Goal: Task Accomplishment & Management: Use online tool/utility

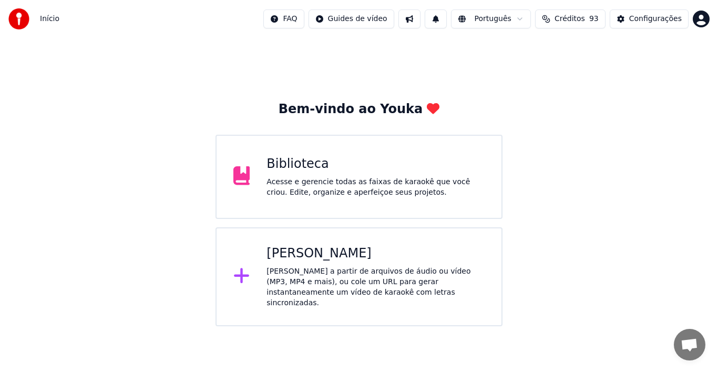
click at [319, 173] on div "Biblioteca Acesse e gerencie todas as faixas de karaokê que você criou. Edite, …" at bounding box center [376, 177] width 218 height 42
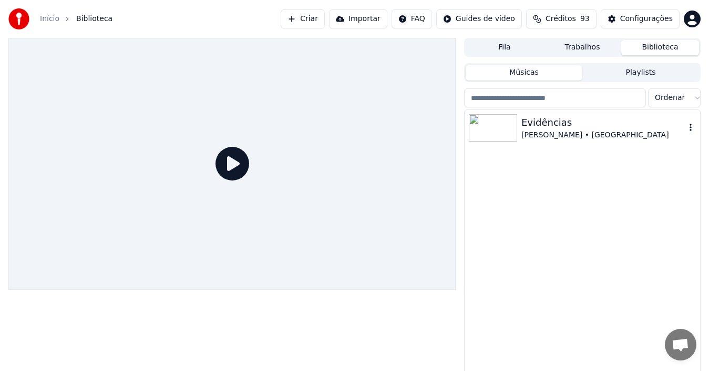
click at [557, 127] on div "Evidências" at bounding box center [603, 122] width 164 height 15
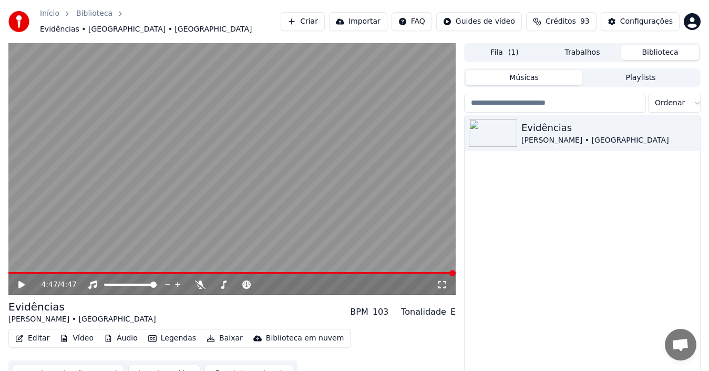
click at [21, 281] on icon at bounding box center [21, 284] width 6 height 7
click at [374, 272] on span at bounding box center [217, 273] width 419 height 2
click at [19, 281] on icon at bounding box center [21, 284] width 5 height 6
click at [33, 332] on button "Editar" at bounding box center [32, 338] width 43 height 15
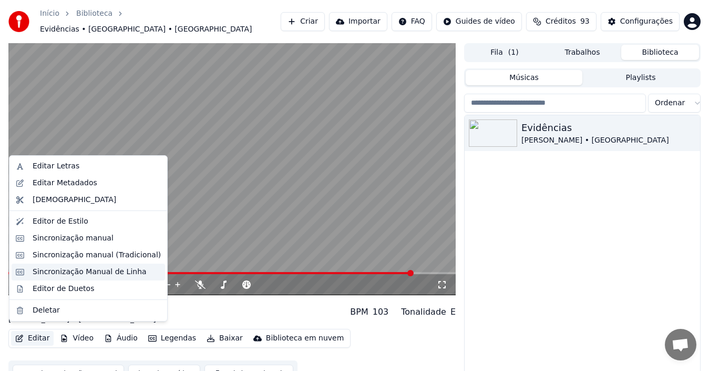
click at [66, 272] on div "Sincronização Manual de Linha" at bounding box center [90, 272] width 114 height 11
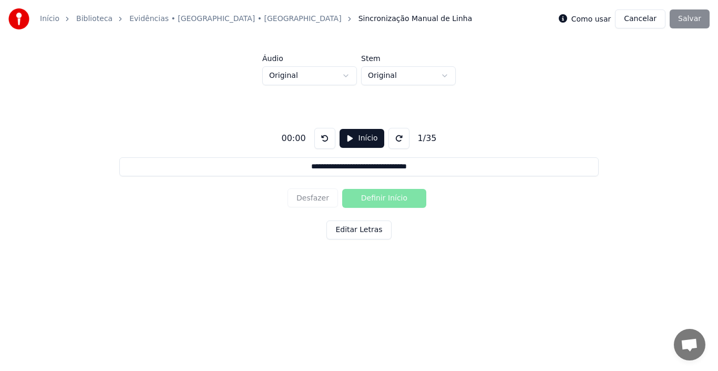
click at [652, 15] on button "Cancelar" at bounding box center [640, 18] width 50 height 19
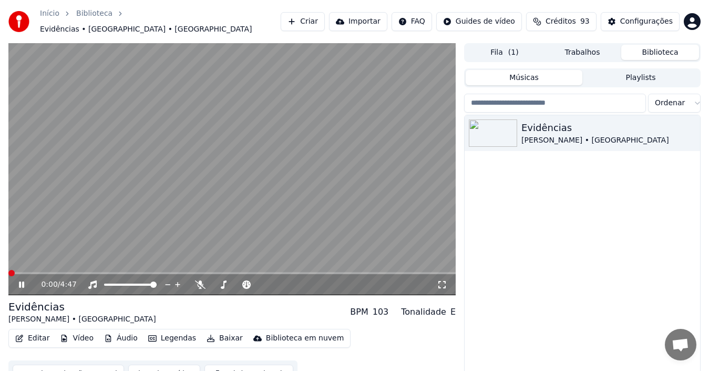
click at [354, 272] on span at bounding box center [231, 273] width 447 height 2
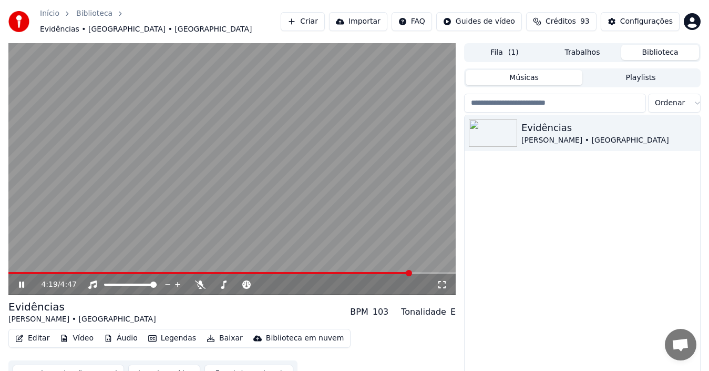
click at [18, 280] on icon at bounding box center [29, 284] width 24 height 8
click at [32, 333] on button "Editar" at bounding box center [32, 338] width 43 height 15
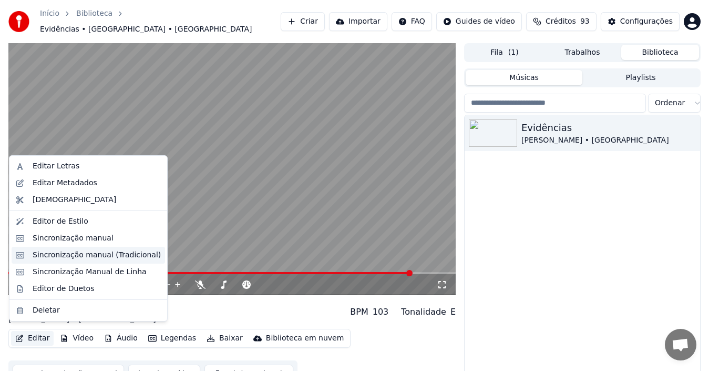
click at [82, 254] on div "Sincronização manual (Tradicional)" at bounding box center [97, 255] width 128 height 11
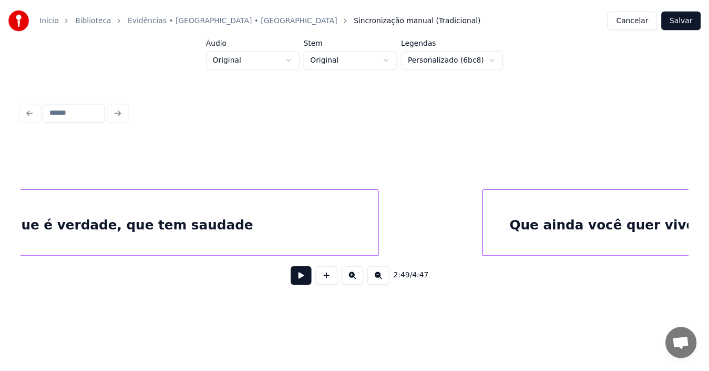
scroll to position [0, 27731]
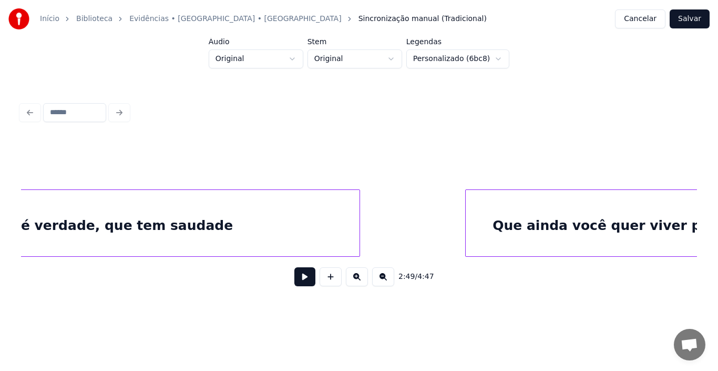
click at [652, 19] on button "Cancelar" at bounding box center [640, 18] width 50 height 19
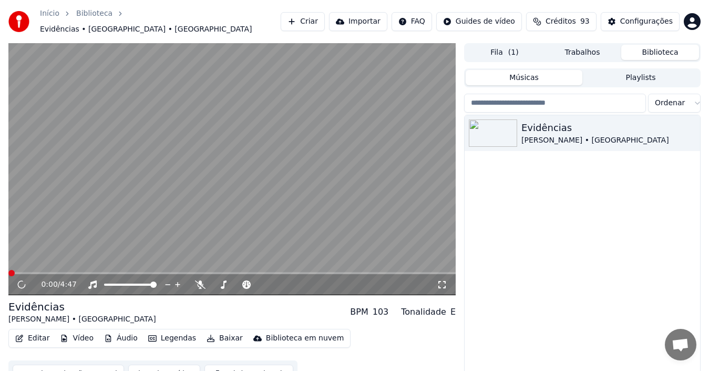
click at [349, 272] on span at bounding box center [231, 273] width 447 height 2
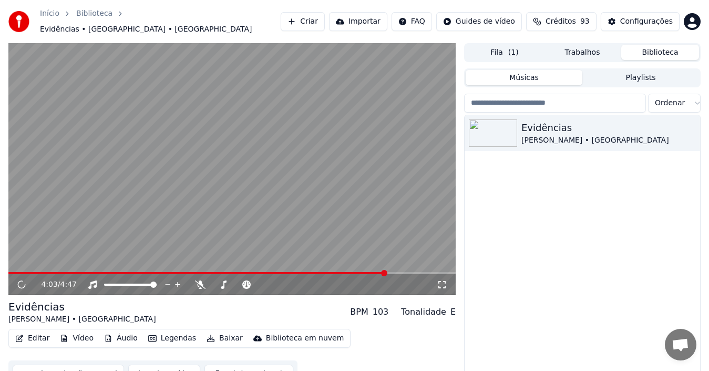
click at [386, 272] on span at bounding box center [231, 273] width 447 height 2
click at [401, 272] on span at bounding box center [231, 273] width 447 height 2
click at [22, 280] on icon at bounding box center [29, 284] width 24 height 8
click at [30, 332] on button "Editar" at bounding box center [32, 338] width 43 height 15
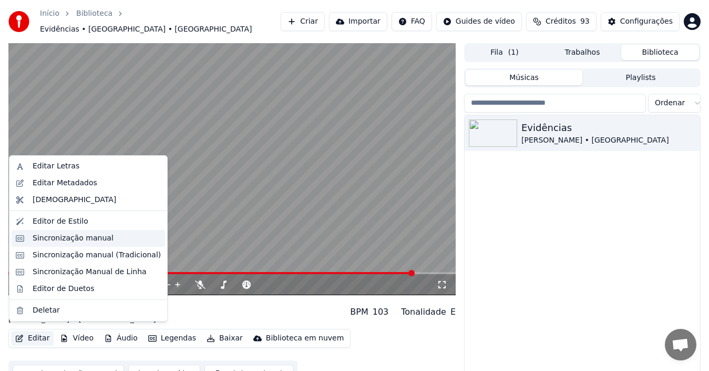
click at [74, 238] on div "Sincronização manual" at bounding box center [73, 238] width 81 height 11
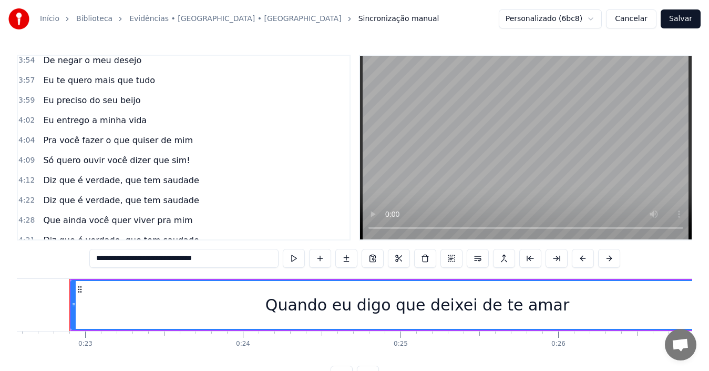
scroll to position [1031, 0]
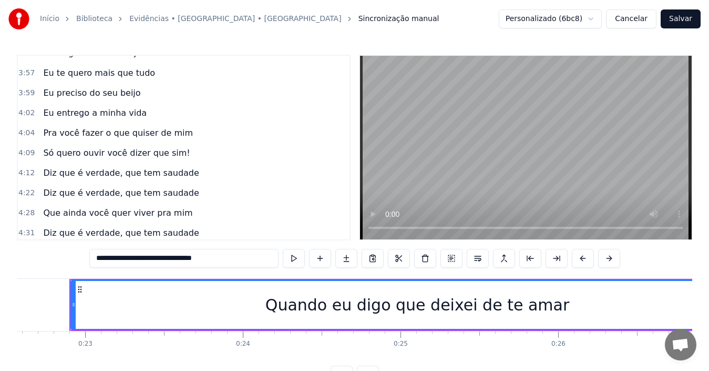
click at [178, 177] on div "Diz que é verdade, que tem saudade" at bounding box center [121, 172] width 164 height 19
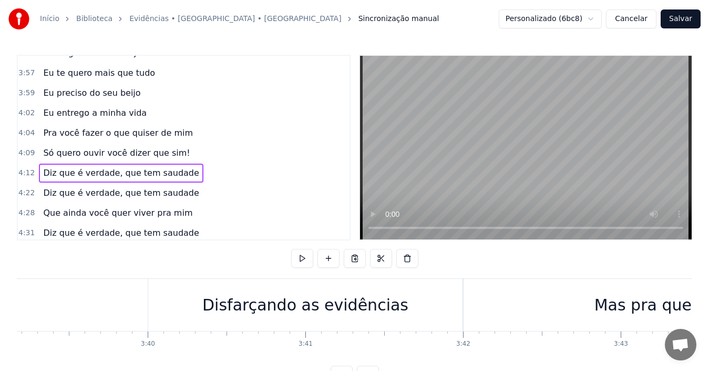
scroll to position [0, 39687]
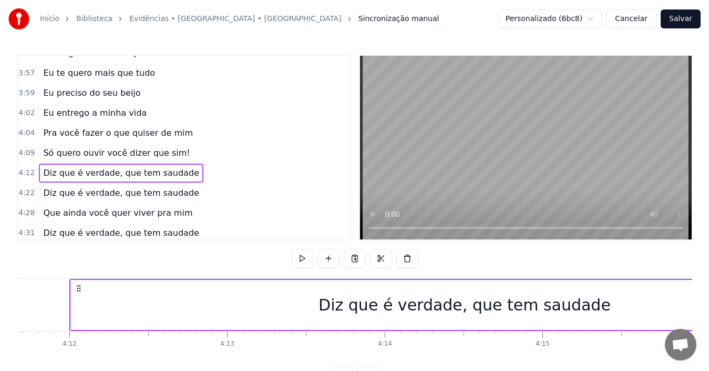
click at [127, 174] on span "Diz que é verdade, que tem saudade" at bounding box center [121, 173] width 158 height 12
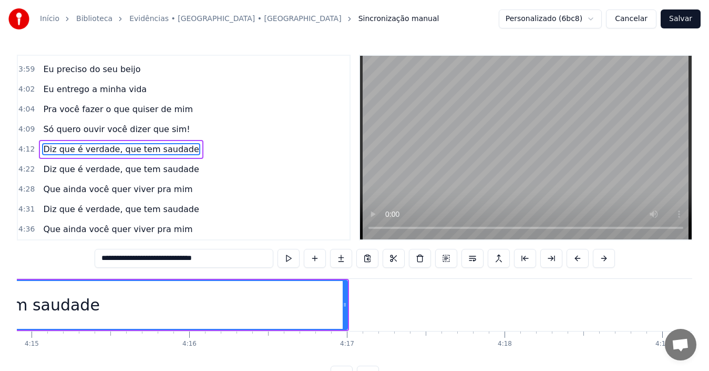
scroll to position [0, 40270]
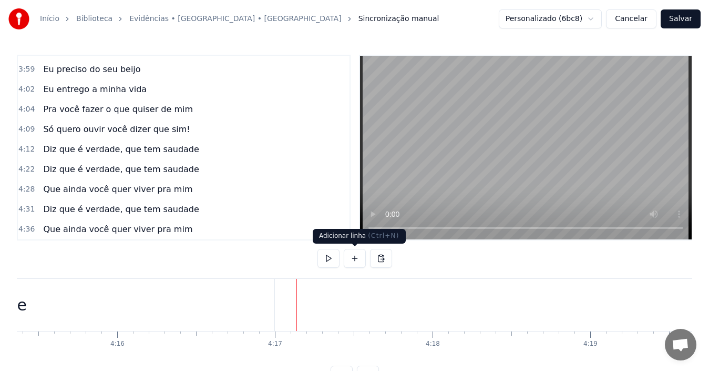
click at [355, 258] on button at bounding box center [355, 258] width 22 height 19
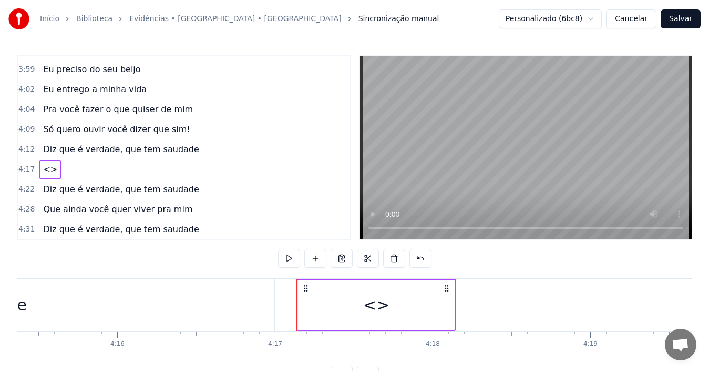
click at [375, 305] on div "<>" at bounding box center [376, 305] width 26 height 24
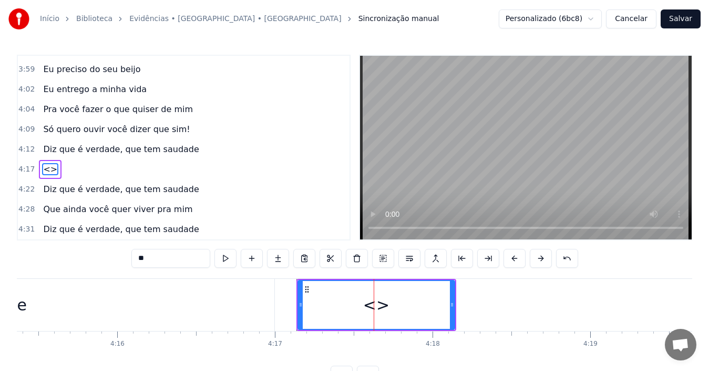
scroll to position [1075, 0]
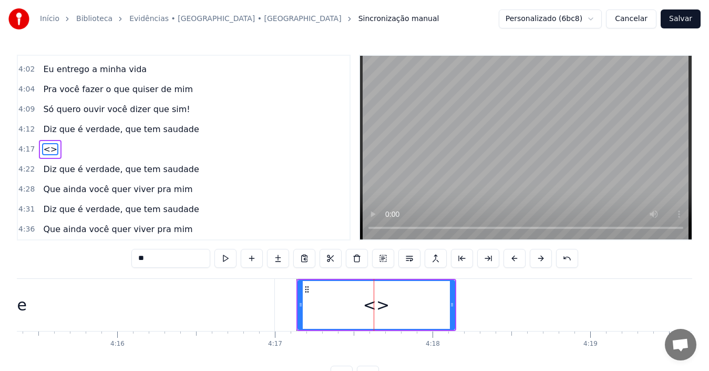
drag, startPoint x: 147, startPoint y: 259, endPoint x: 139, endPoint y: 259, distance: 7.9
click at [139, 259] on input "**" at bounding box center [170, 258] width 79 height 19
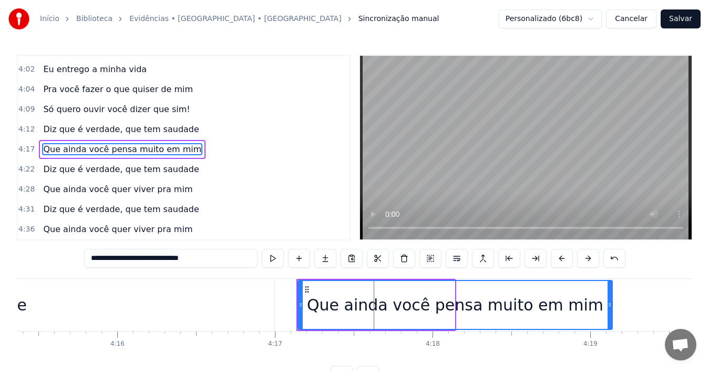
drag, startPoint x: 453, startPoint y: 304, endPoint x: 610, endPoint y: 300, distance: 157.2
click at [610, 300] on div at bounding box center [610, 305] width 4 height 48
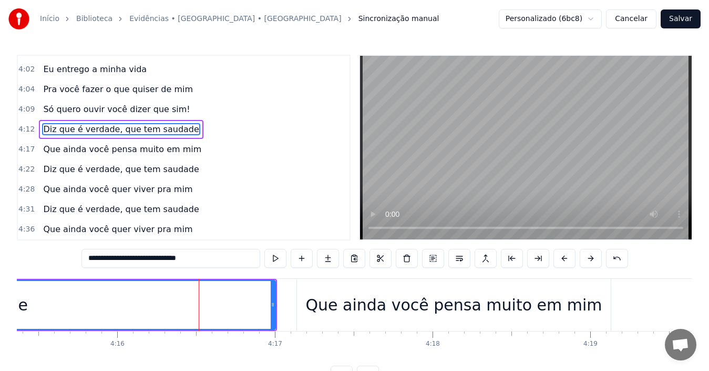
type input "**********"
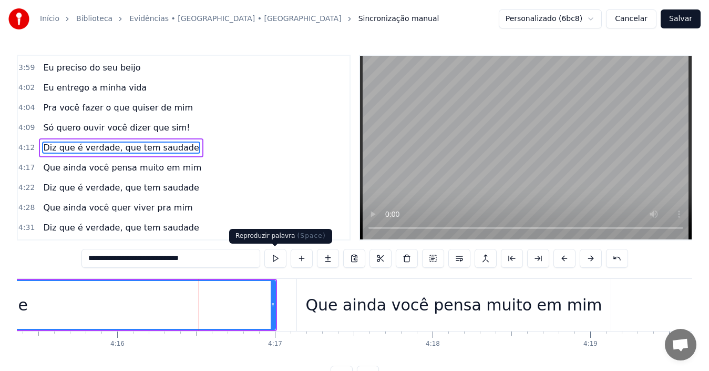
click at [275, 259] on button at bounding box center [275, 258] width 22 height 19
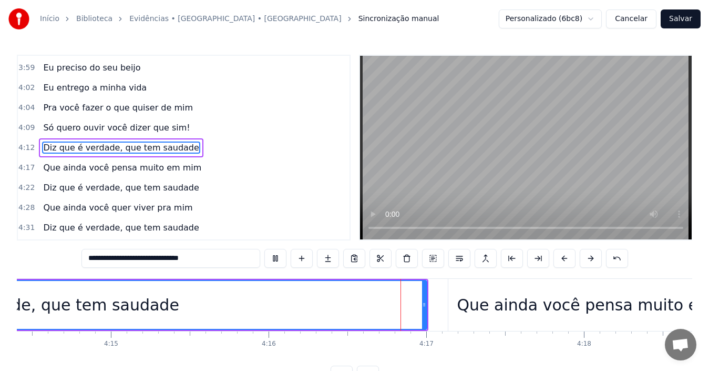
scroll to position [0, 40367]
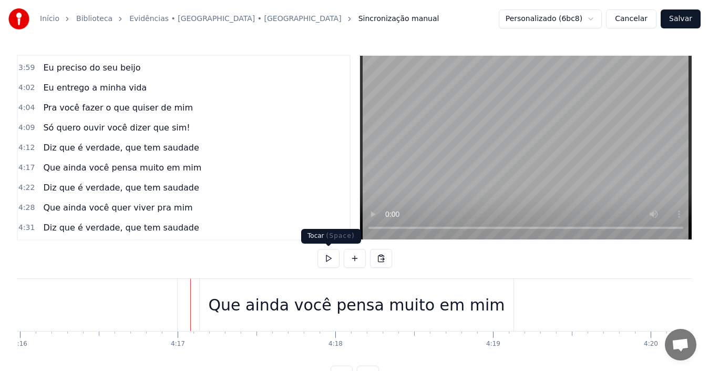
click at [327, 258] on button at bounding box center [328, 258] width 22 height 19
click at [208, 306] on div "Que ainda você pensa muito em mim" at bounding box center [357, 305] width 314 height 52
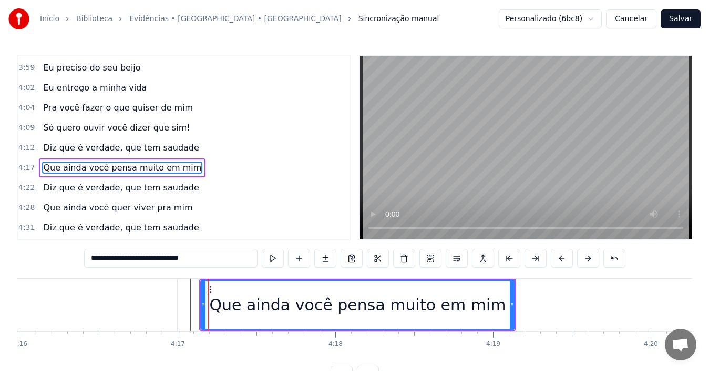
scroll to position [1075, 0]
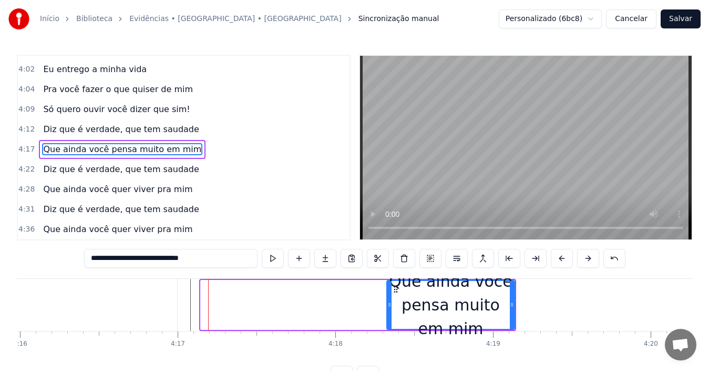
drag, startPoint x: 203, startPoint y: 306, endPoint x: 390, endPoint y: 308, distance: 186.1
click at [390, 308] on icon at bounding box center [389, 304] width 4 height 8
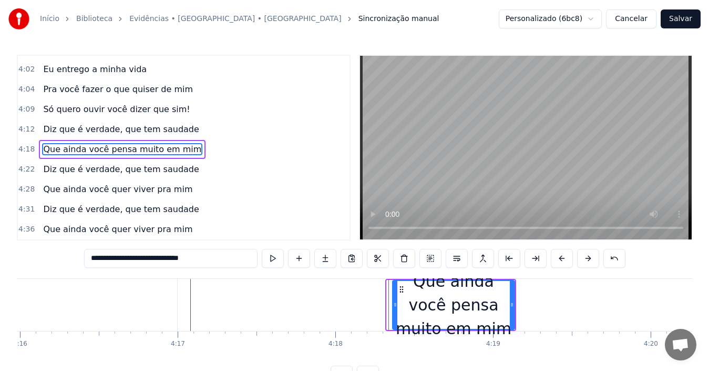
drag, startPoint x: 387, startPoint y: 306, endPoint x: 393, endPoint y: 306, distance: 5.8
click at [393, 306] on icon at bounding box center [395, 304] width 4 height 8
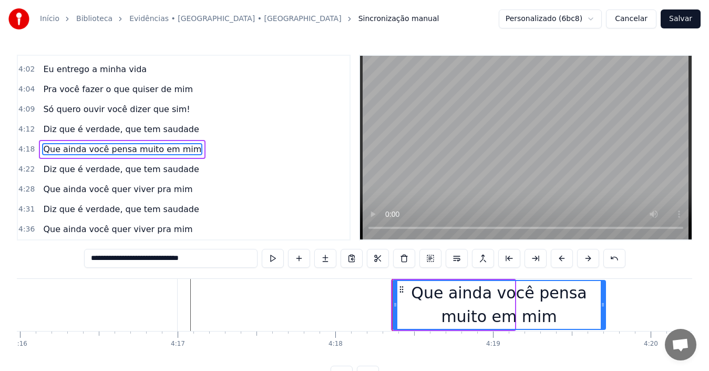
drag, startPoint x: 512, startPoint y: 306, endPoint x: 603, endPoint y: 309, distance: 91.0
click at [603, 309] on div at bounding box center [603, 305] width 4 height 48
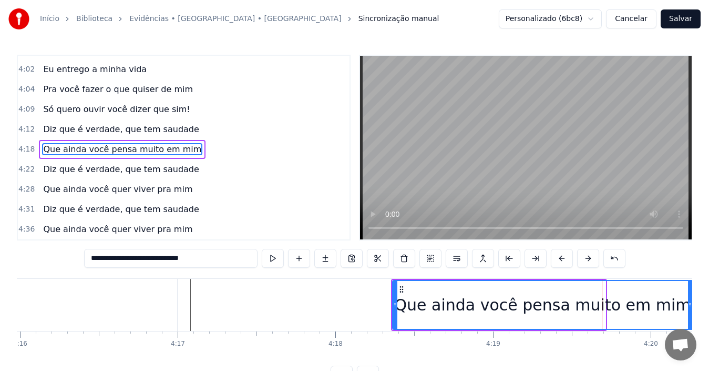
drag, startPoint x: 603, startPoint y: 307, endPoint x: 691, endPoint y: 312, distance: 87.4
click at [691, 312] on div at bounding box center [690, 305] width 4 height 48
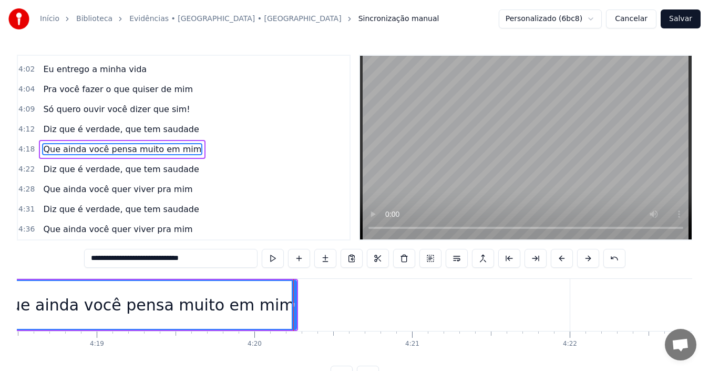
scroll to position [0, 40987]
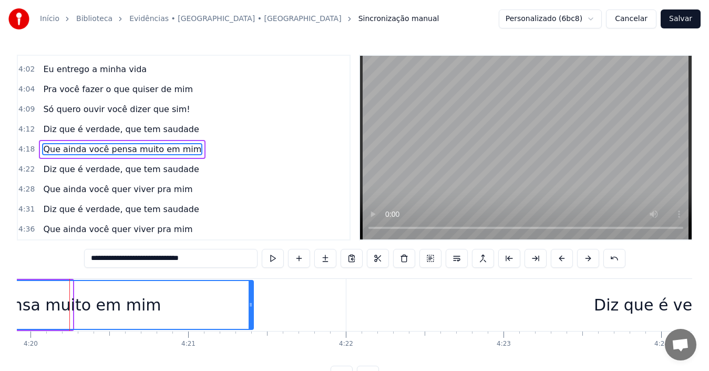
drag, startPoint x: 70, startPoint y: 304, endPoint x: 251, endPoint y: 309, distance: 180.9
click at [251, 309] on div at bounding box center [251, 305] width 4 height 48
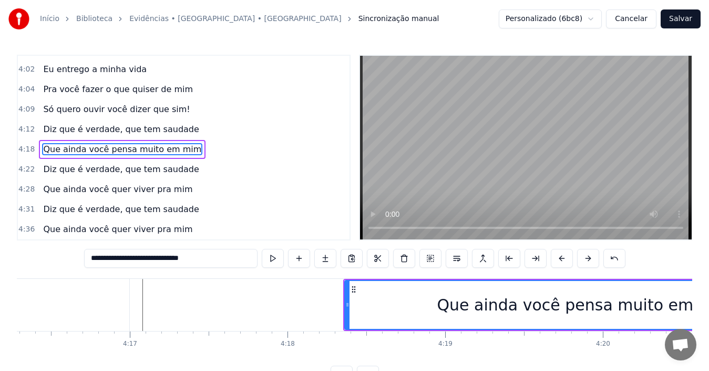
scroll to position [0, 40270]
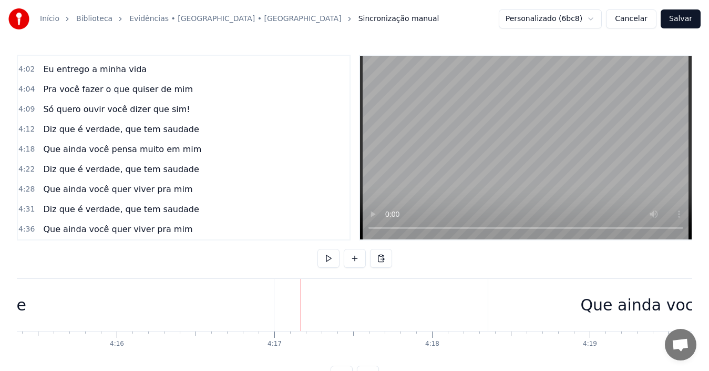
click at [329, 258] on button at bounding box center [328, 258] width 22 height 19
click at [327, 259] on button at bounding box center [328, 258] width 22 height 19
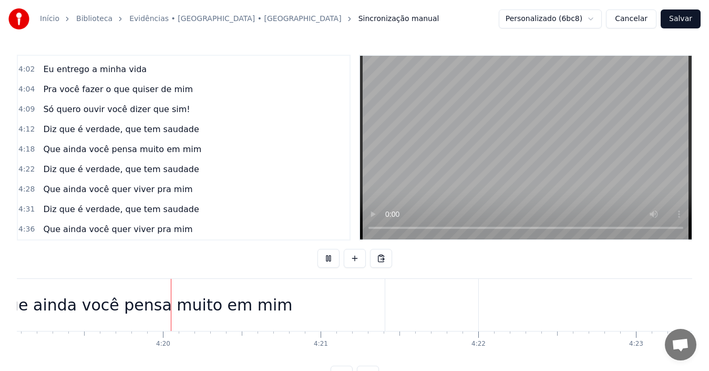
scroll to position [0, 40869]
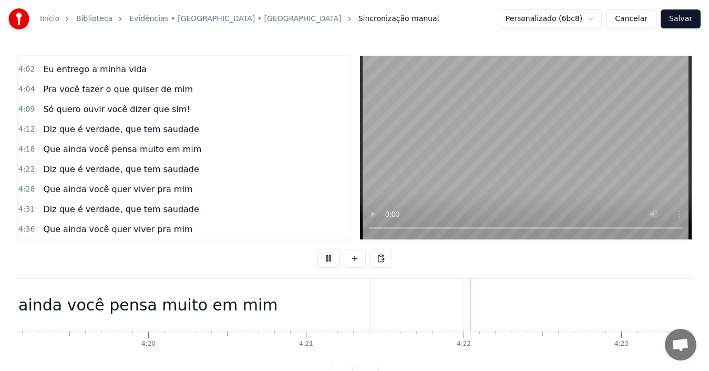
click at [327, 259] on button at bounding box center [328, 258] width 22 height 19
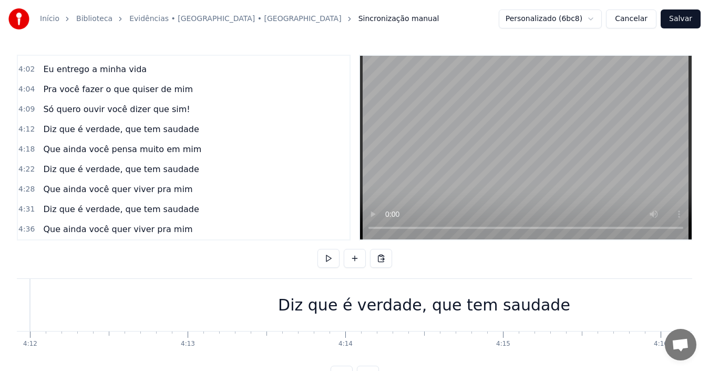
scroll to position [0, 39580]
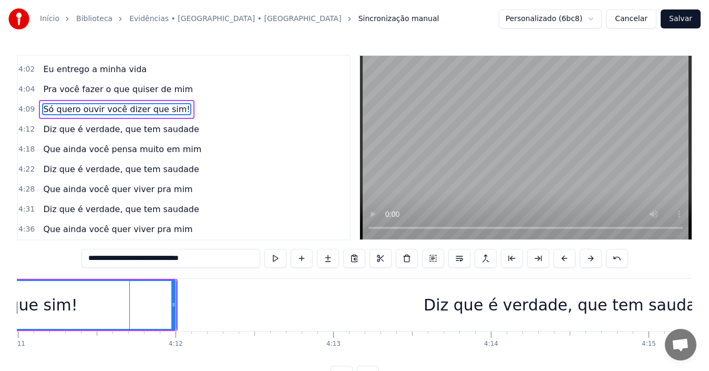
scroll to position [1037, 0]
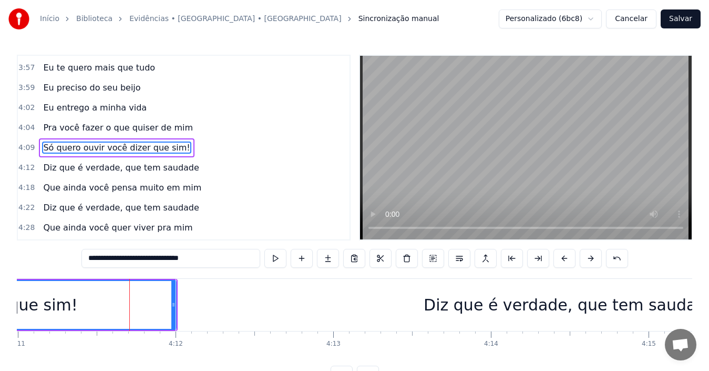
click at [276, 257] on button at bounding box center [275, 258] width 22 height 19
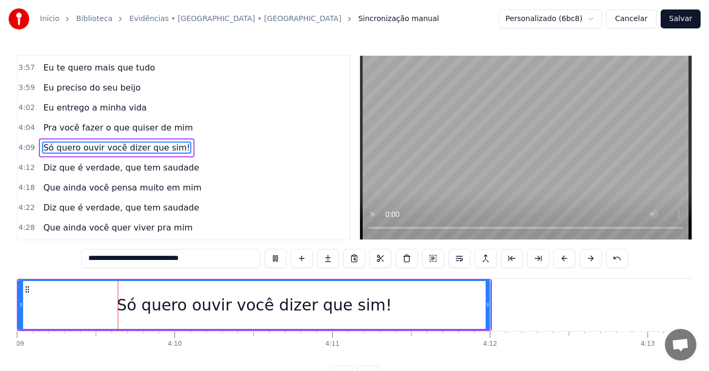
scroll to position [0, 39257]
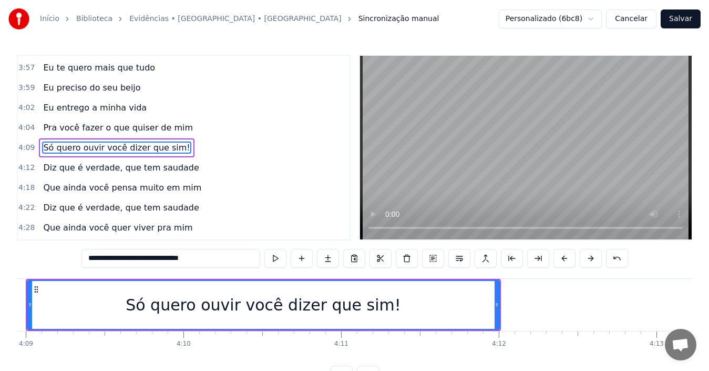
type input "**********"
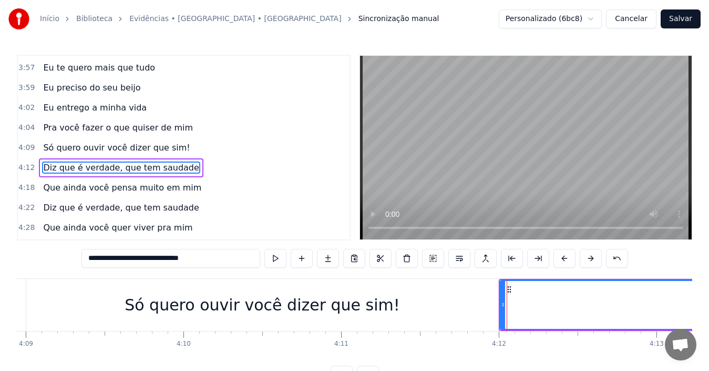
scroll to position [1057, 0]
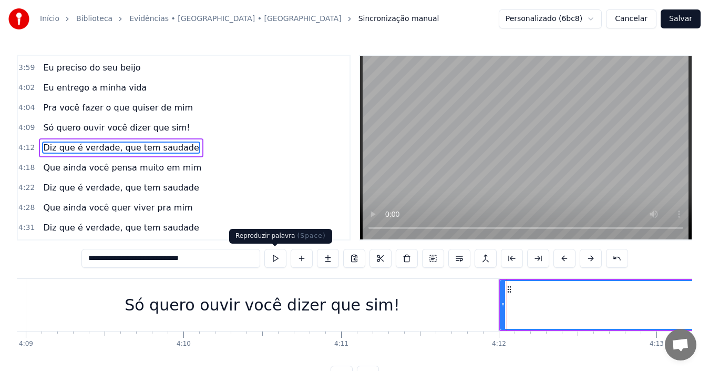
click at [274, 259] on button at bounding box center [275, 258] width 22 height 19
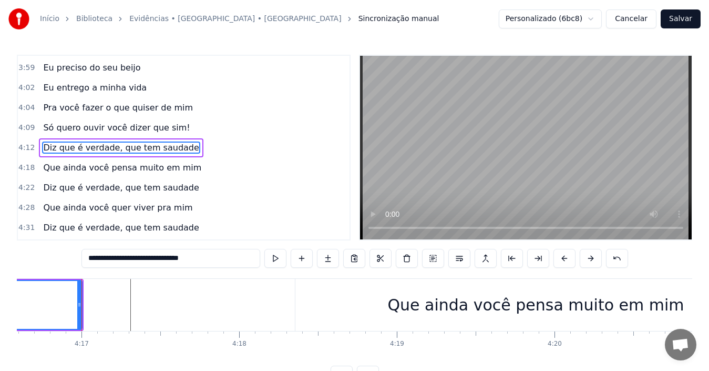
scroll to position [0, 40475]
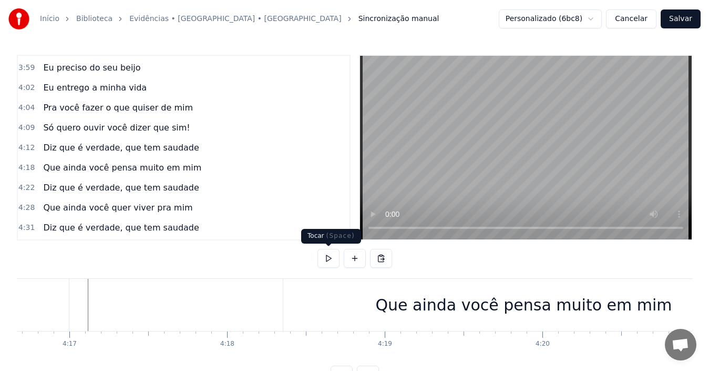
click at [331, 260] on button at bounding box center [328, 258] width 22 height 19
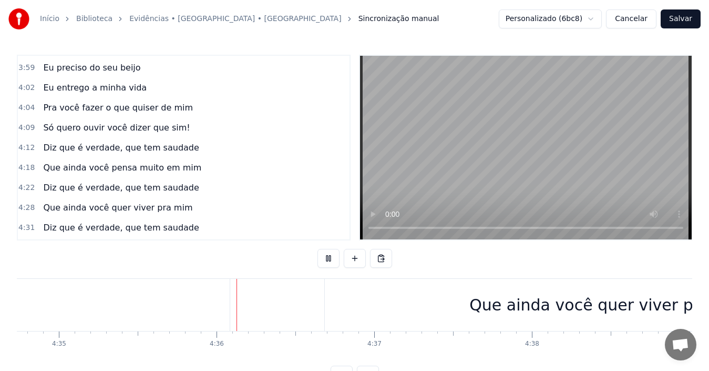
scroll to position [0, 43396]
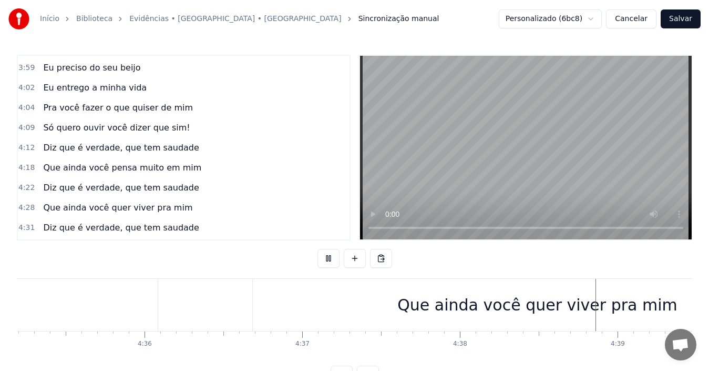
click at [331, 260] on button at bounding box center [328, 258] width 22 height 19
click at [261, 301] on div "Que ainda você quer viver pra mim" at bounding box center [537, 305] width 569 height 52
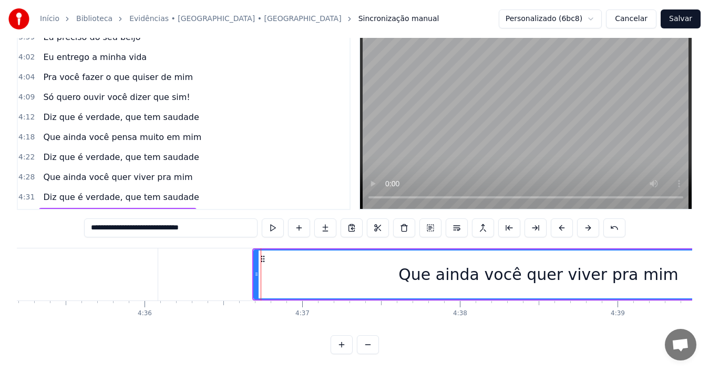
scroll to position [1075, 0]
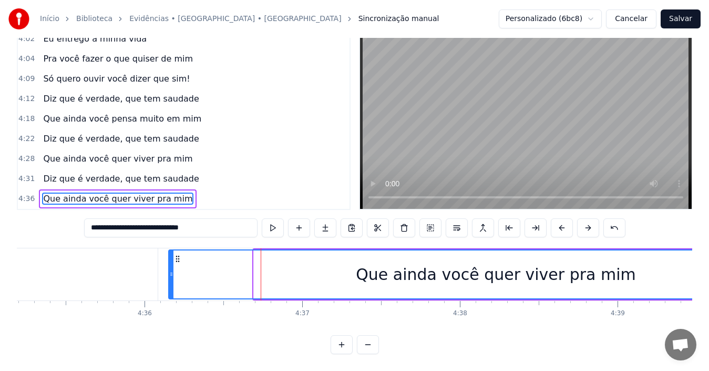
drag, startPoint x: 255, startPoint y: 270, endPoint x: 170, endPoint y: 271, distance: 85.2
click at [170, 271] on div at bounding box center [171, 274] width 4 height 48
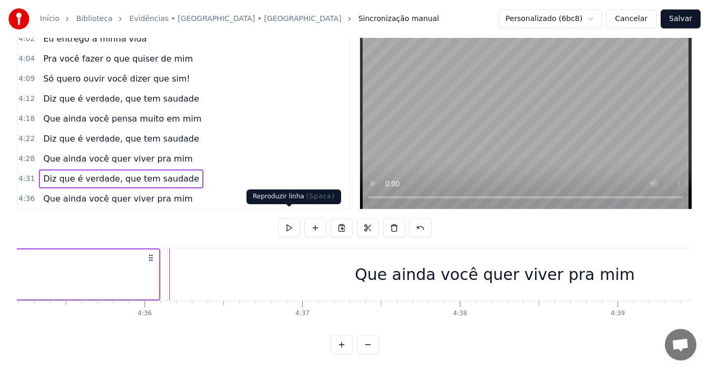
click at [291, 219] on button at bounding box center [289, 227] width 22 height 19
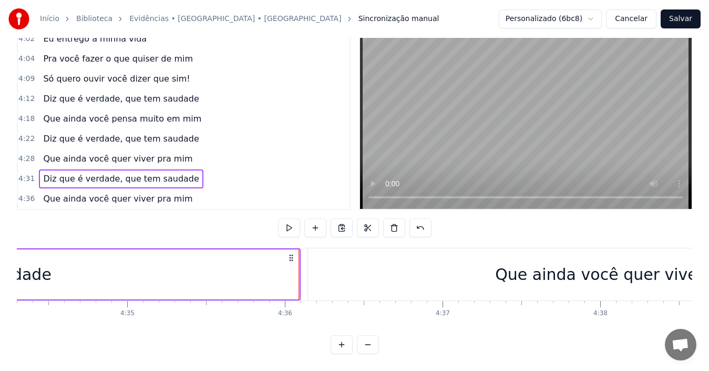
scroll to position [0, 43395]
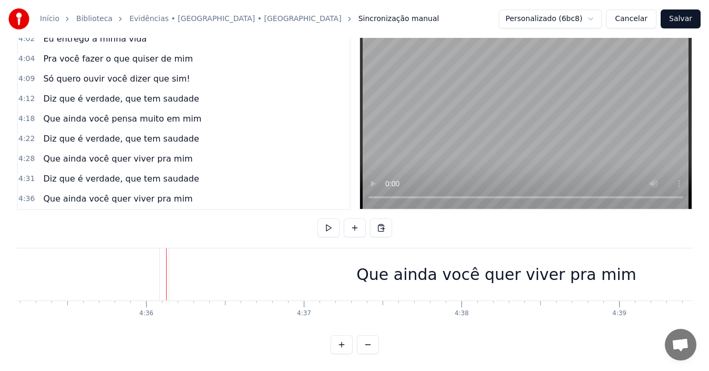
click at [328, 218] on button at bounding box center [328, 227] width 22 height 19
click at [176, 267] on div "Que ainda você quer viver pra mim" at bounding box center [496, 274] width 654 height 52
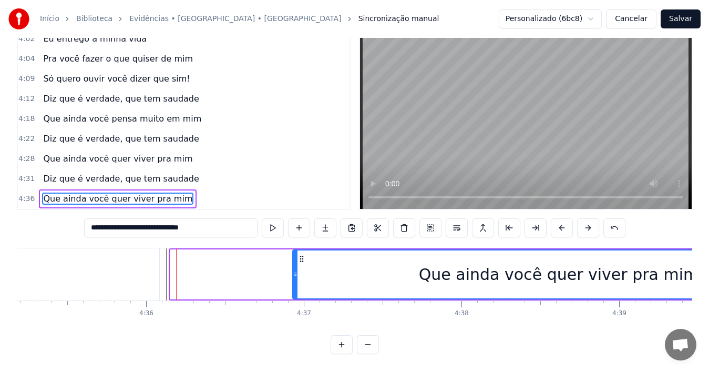
drag, startPoint x: 173, startPoint y: 265, endPoint x: 295, endPoint y: 275, distance: 122.9
click at [295, 275] on div at bounding box center [295, 274] width 4 height 48
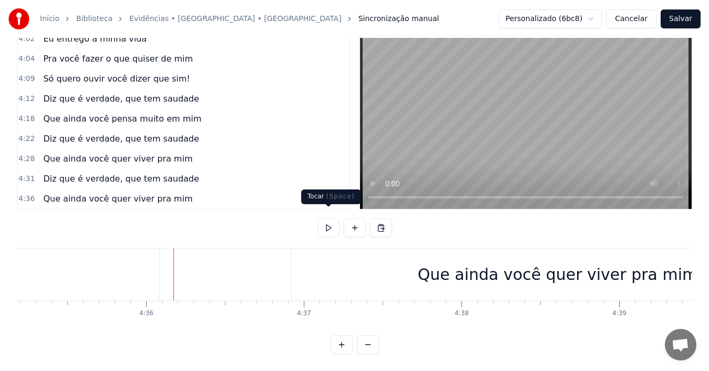
click at [326, 220] on button at bounding box center [328, 227] width 22 height 19
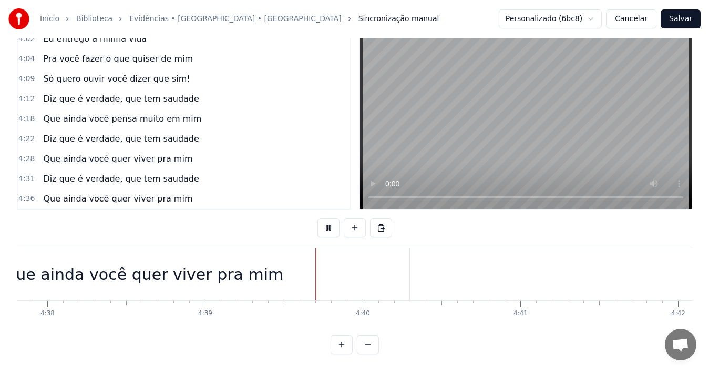
scroll to position [0, 43966]
click at [326, 220] on button at bounding box center [328, 227] width 22 height 19
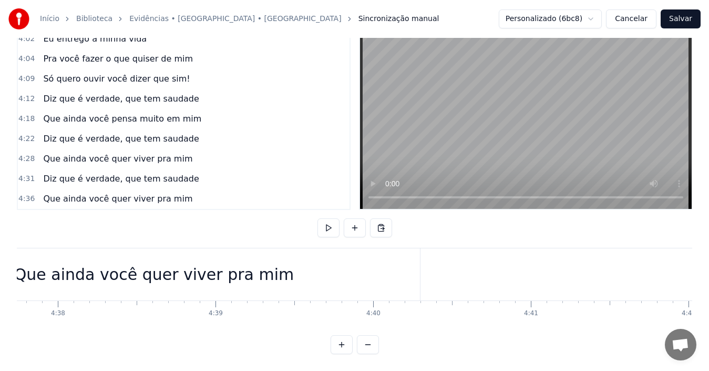
click at [192, 274] on div "Que ainda você quer viver pra mim" at bounding box center [154, 274] width 280 height 24
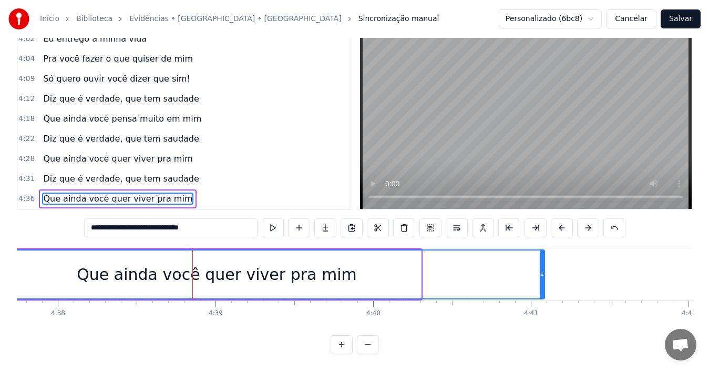
drag, startPoint x: 419, startPoint y: 265, endPoint x: 543, endPoint y: 271, distance: 123.6
click at [543, 271] on div at bounding box center [542, 274] width 4 height 48
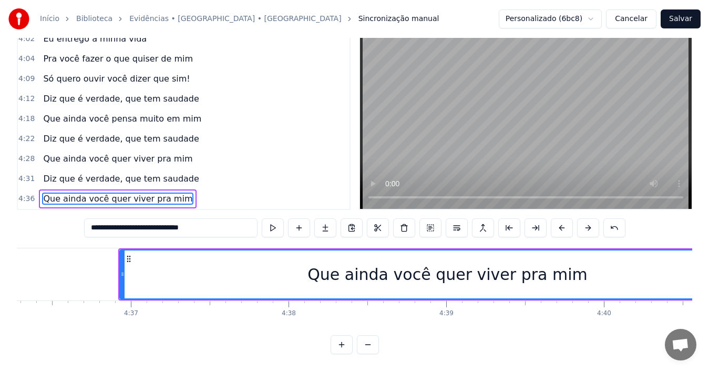
scroll to position [0, 43567]
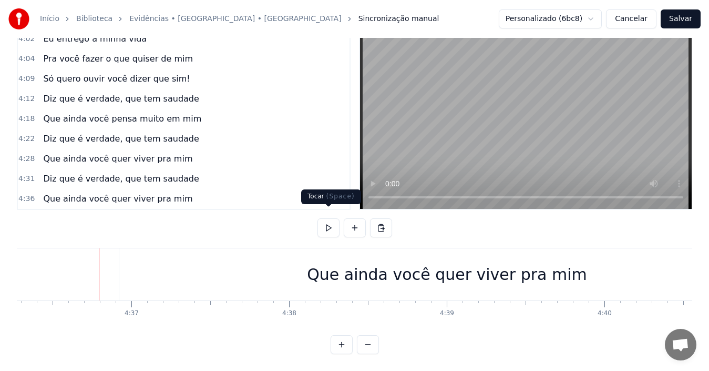
click at [327, 221] on button at bounding box center [328, 227] width 22 height 19
click at [218, 271] on div "Que ainda você quer viver pra mim" at bounding box center [446, 274] width 655 height 52
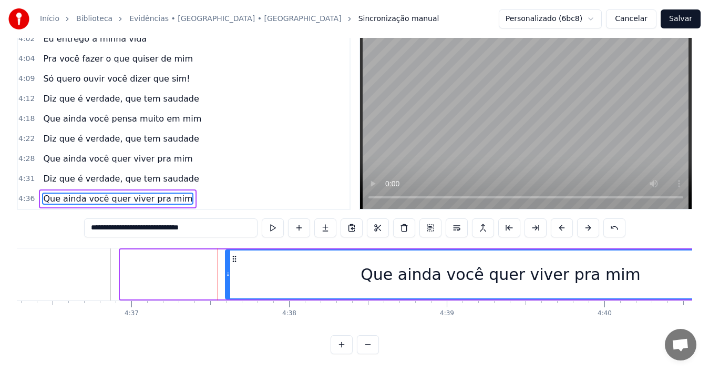
drag, startPoint x: 124, startPoint y: 268, endPoint x: 229, endPoint y: 275, distance: 105.4
click at [229, 275] on div at bounding box center [228, 274] width 4 height 48
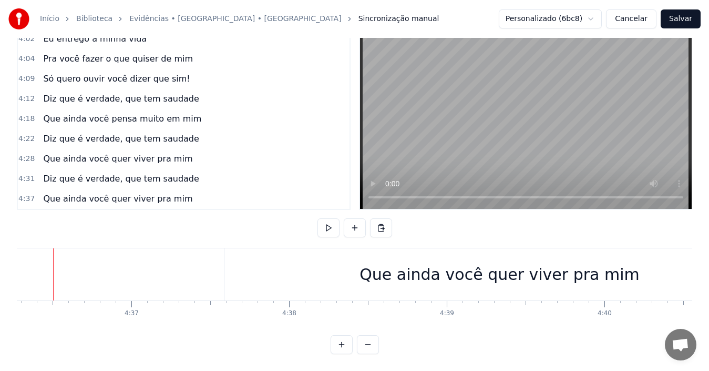
scroll to position [0, 43551]
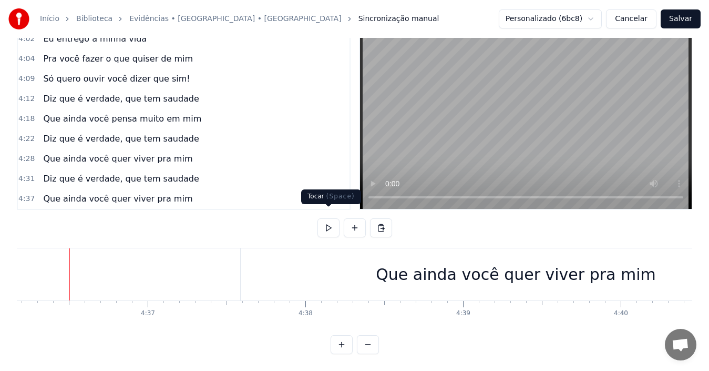
click at [327, 218] on button at bounding box center [328, 227] width 22 height 19
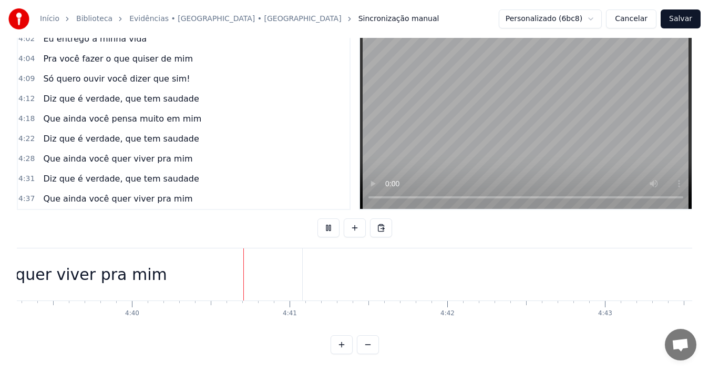
scroll to position [0, 44135]
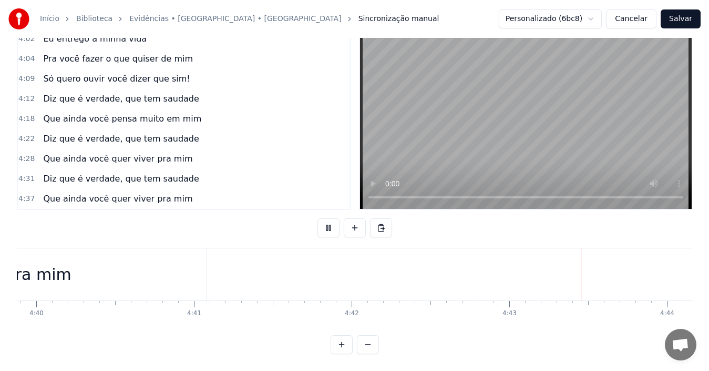
click at [327, 218] on button at bounding box center [328, 227] width 22 height 19
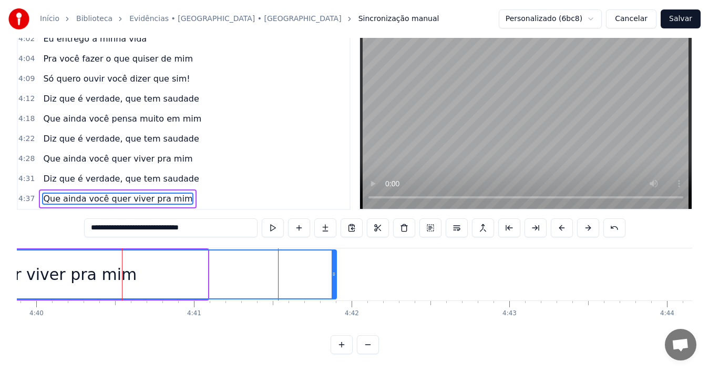
drag, startPoint x: 206, startPoint y: 264, endPoint x: 335, endPoint y: 272, distance: 129.0
click at [335, 272] on div at bounding box center [334, 274] width 4 height 48
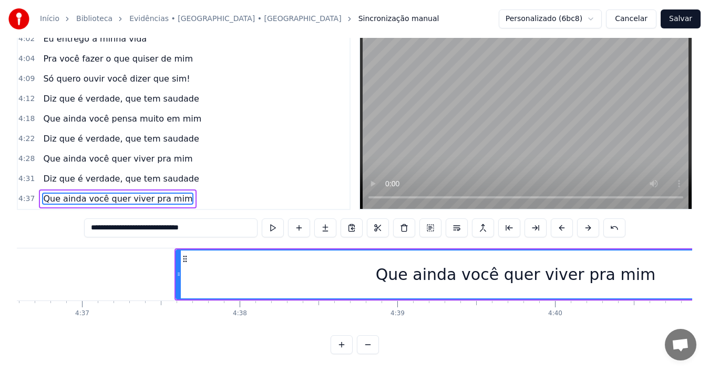
scroll to position [0, 43609]
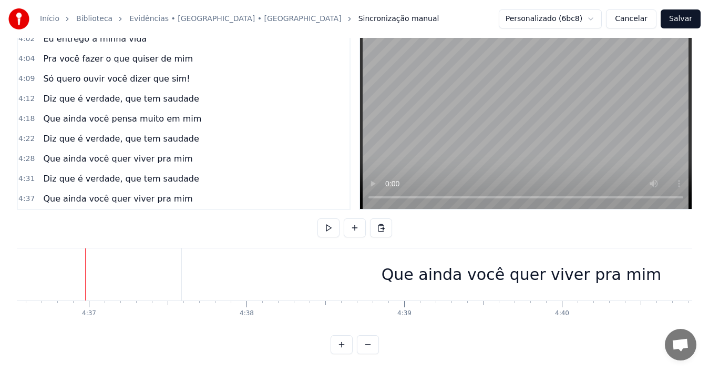
click at [327, 218] on button at bounding box center [328, 227] width 22 height 19
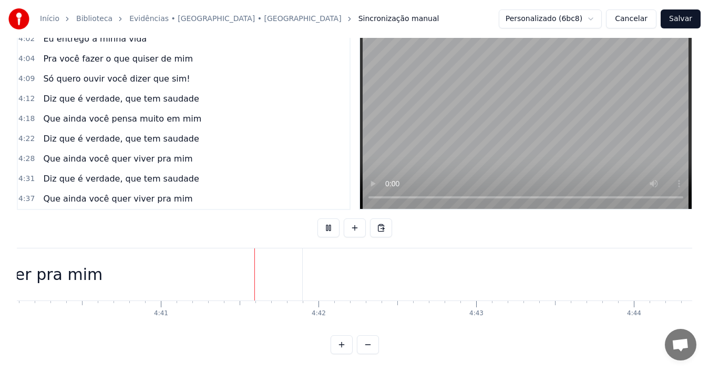
scroll to position [0, 44223]
click at [327, 218] on button at bounding box center [328, 227] width 22 height 19
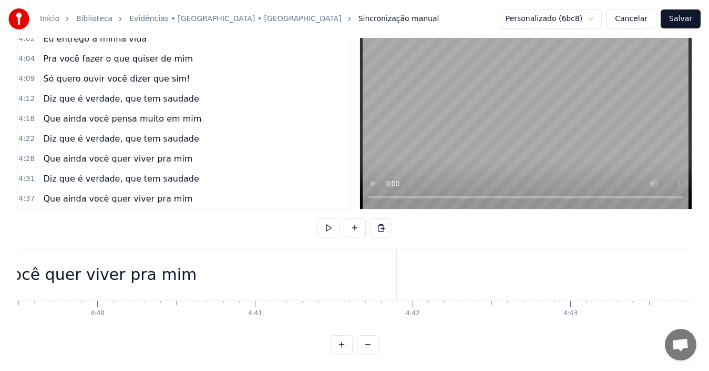
scroll to position [0, 44044]
click at [216, 273] on div "Que ainda você quer viver pra mim" at bounding box center [86, 274] width 679 height 52
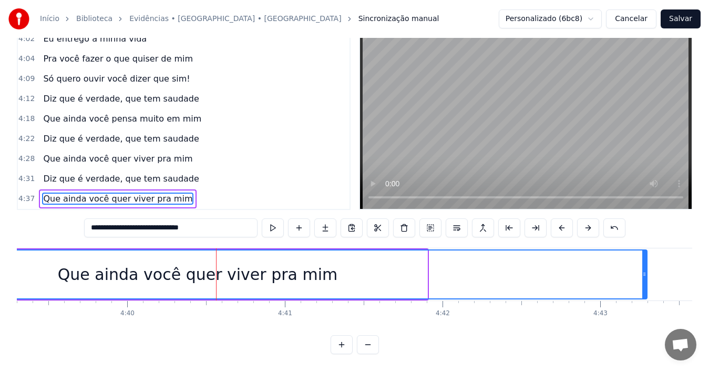
drag, startPoint x: 426, startPoint y: 266, endPoint x: 646, endPoint y: 276, distance: 219.9
click at [646, 276] on div at bounding box center [644, 274] width 4 height 48
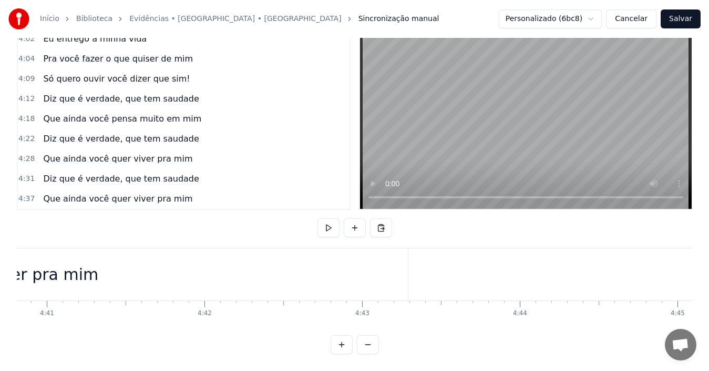
scroll to position [0, 44275]
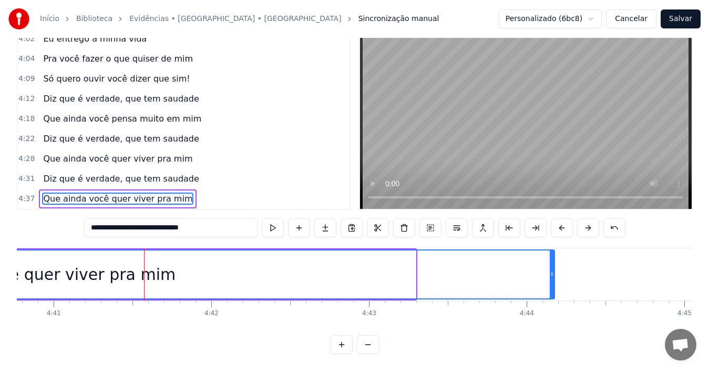
drag, startPoint x: 414, startPoint y: 260, endPoint x: 553, endPoint y: 274, distance: 139.4
click at [553, 274] on div at bounding box center [552, 274] width 4 height 48
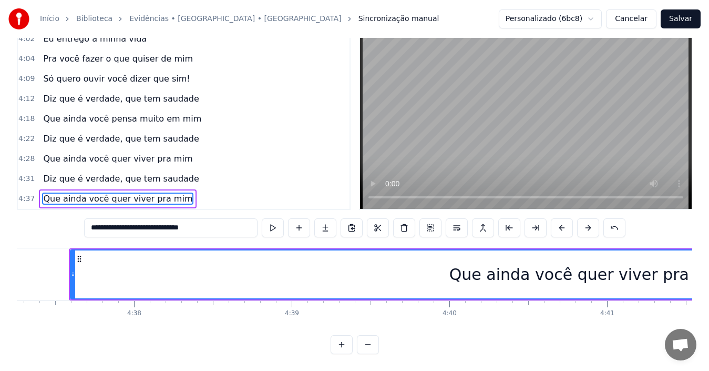
scroll to position [0, 43708]
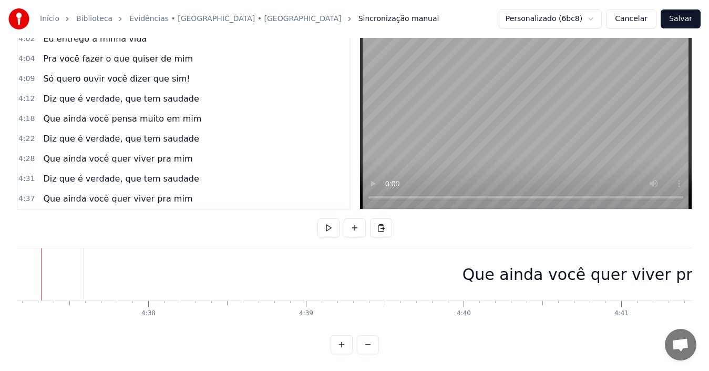
scroll to position [0, 43679]
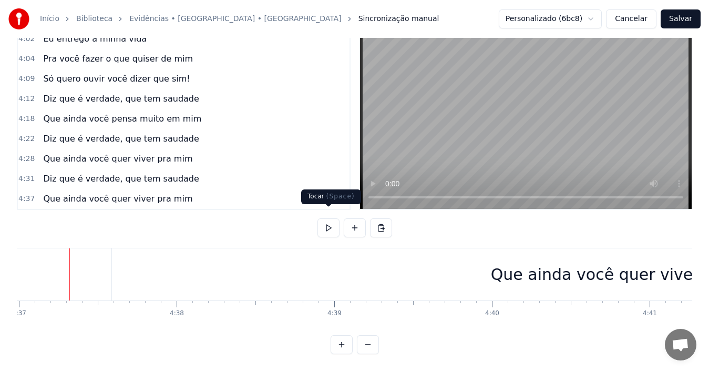
click at [327, 218] on button at bounding box center [328, 227] width 22 height 19
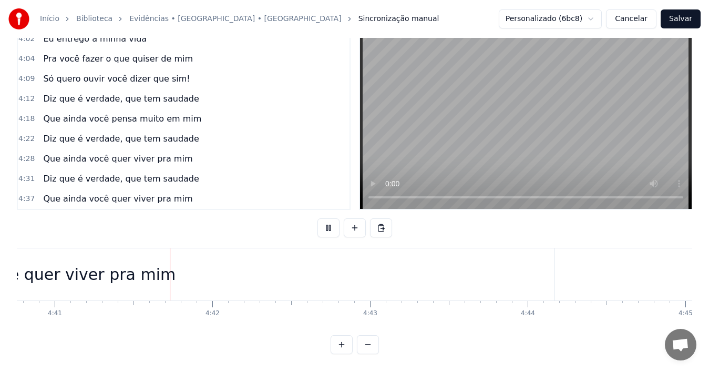
click at [159, 265] on div "Que ainda você quer viver pra mim" at bounding box center [36, 274] width 1038 height 52
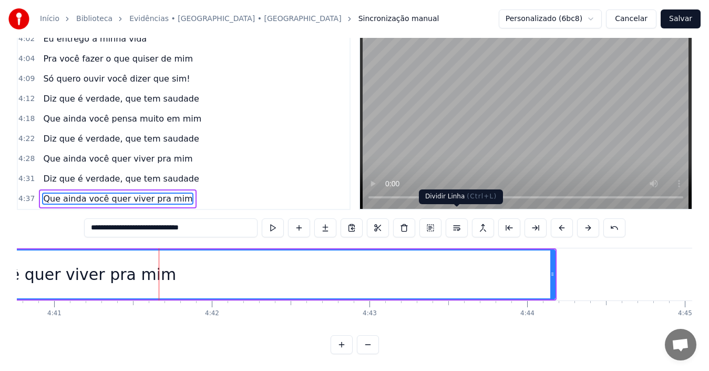
click at [456, 222] on button at bounding box center [457, 227] width 22 height 19
click at [172, 193] on div "Que ainda você quer viver pra mim" at bounding box center [118, 198] width 158 height 19
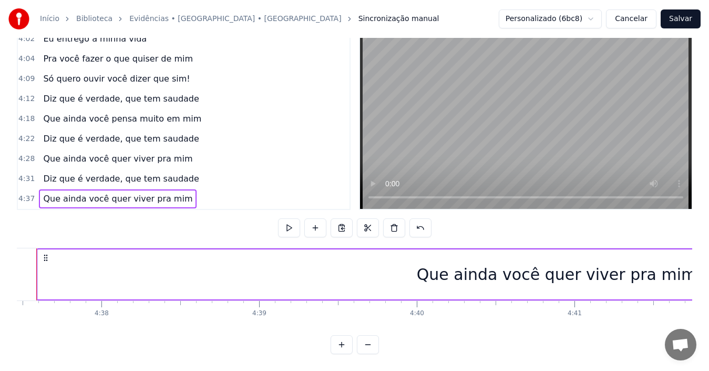
scroll to position [0, 43721]
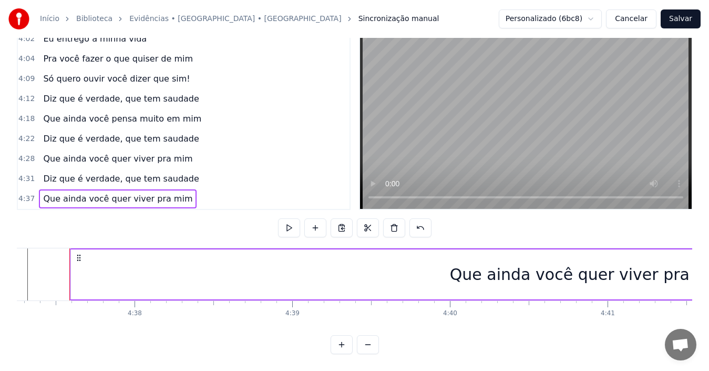
click at [172, 193] on div "Que ainda você quer viver pra mim" at bounding box center [118, 198] width 158 height 19
click at [166, 192] on span "Que ainda você quer viver pra mim" at bounding box center [117, 198] width 151 height 12
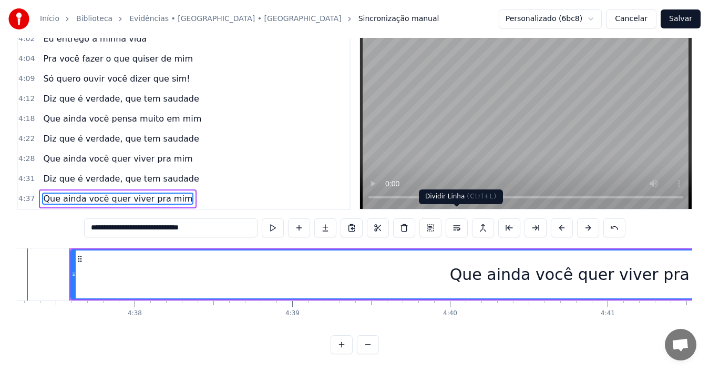
click at [457, 219] on button at bounding box center [457, 227] width 22 height 19
click at [340, 189] on div "4:37 Que ainda você quer viver pra mim" at bounding box center [184, 199] width 332 height 20
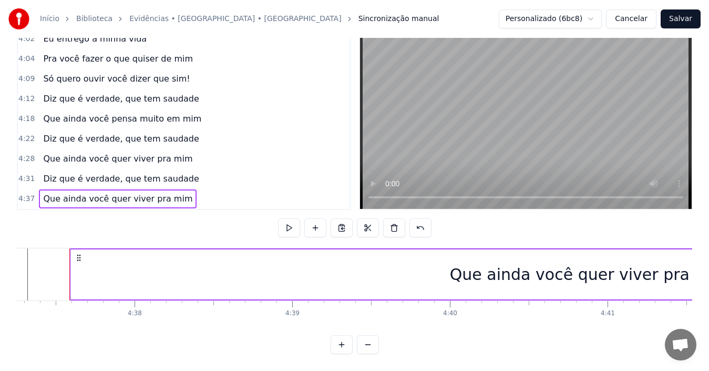
click at [131, 192] on span "Que ainda você quer viver pra mim" at bounding box center [117, 198] width 151 height 12
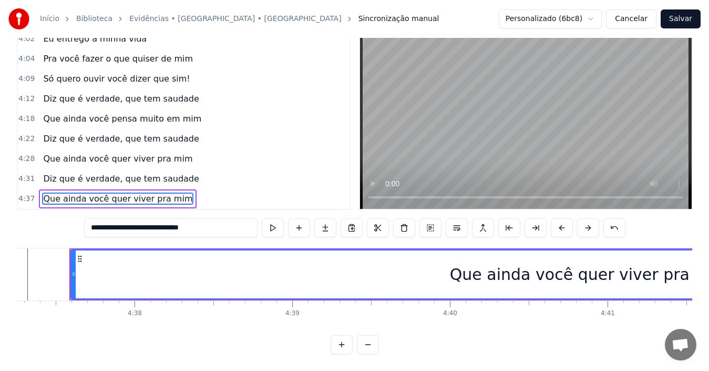
click at [213, 221] on input "**********" at bounding box center [170, 227] width 173 height 19
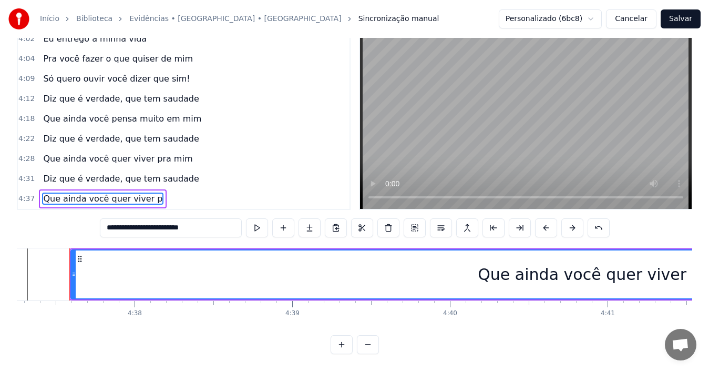
type input "**********"
click at [156, 189] on div "4:37 Que ainda você quer viver" at bounding box center [184, 199] width 332 height 20
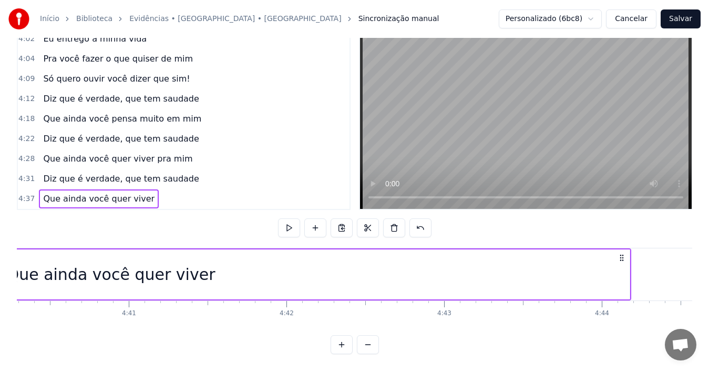
scroll to position [0, 44205]
click at [599, 268] on div "Que ainda você quer viver" at bounding box center [106, 274] width 1038 height 50
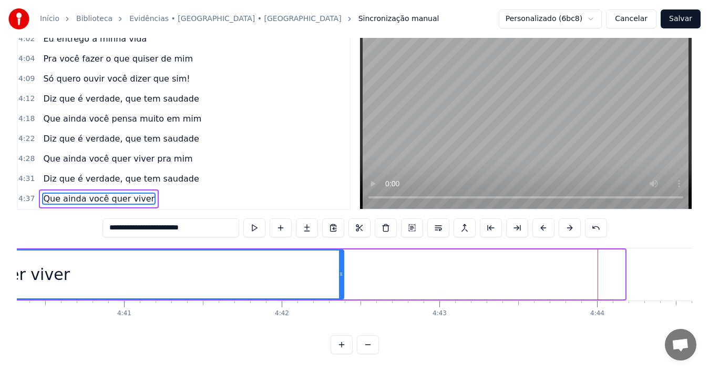
drag, startPoint x: 623, startPoint y: 265, endPoint x: 342, endPoint y: 247, distance: 281.8
click at [342, 250] on div at bounding box center [341, 274] width 4 height 48
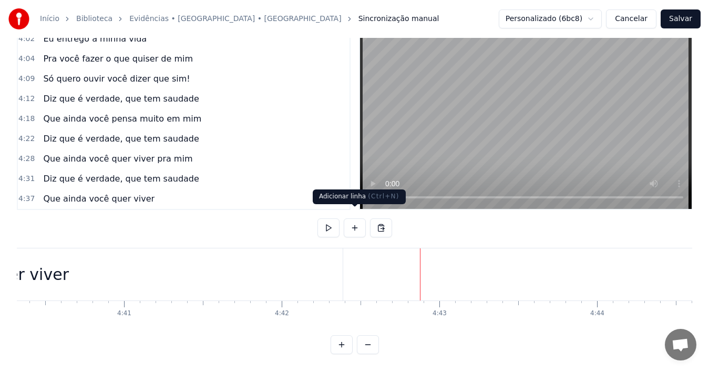
click at [354, 218] on button at bounding box center [355, 227] width 22 height 19
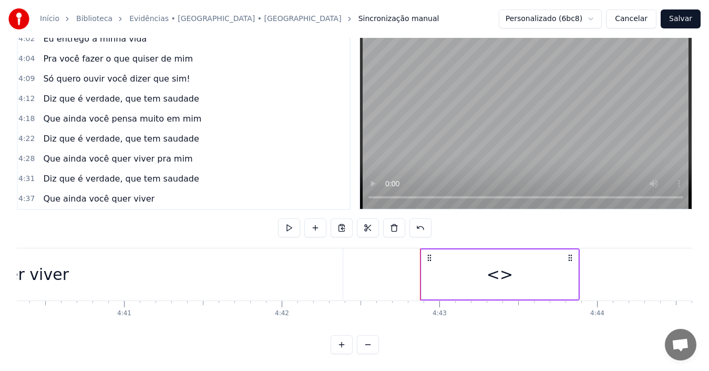
click at [499, 264] on div "<>" at bounding box center [500, 274] width 26 height 24
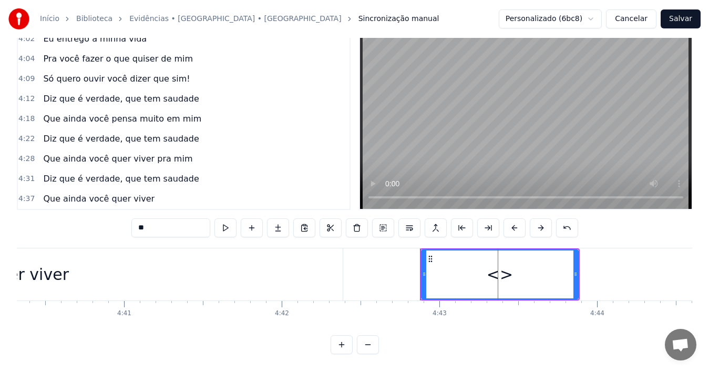
scroll to position [1095, 0]
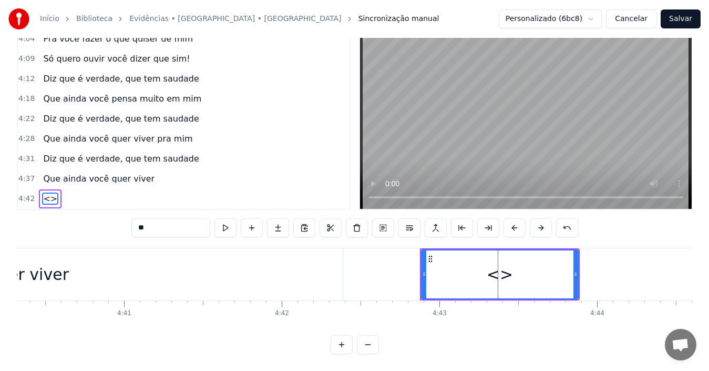
drag, startPoint x: 153, startPoint y: 218, endPoint x: 136, endPoint y: 219, distance: 17.4
click at [136, 219] on input "**" at bounding box center [170, 227] width 79 height 19
type input "*******"
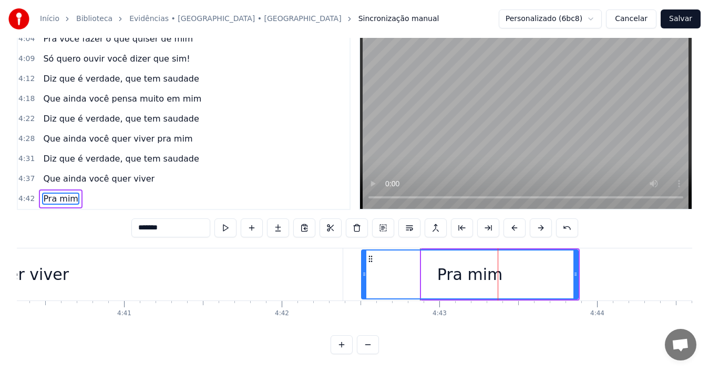
drag, startPoint x: 423, startPoint y: 264, endPoint x: 364, endPoint y: 268, distance: 59.0
click at [364, 270] on icon at bounding box center [364, 274] width 4 height 8
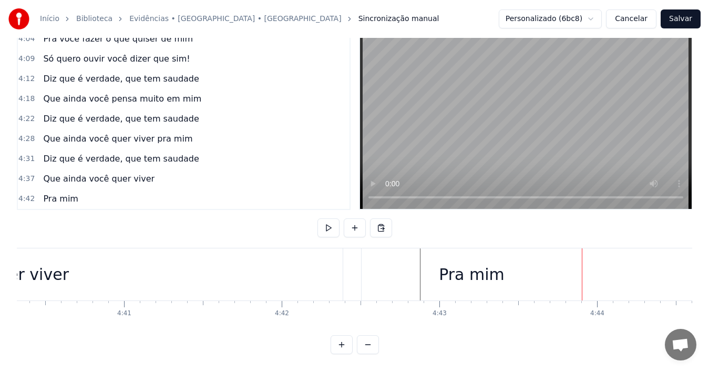
click at [501, 275] on div "Pra mim" at bounding box center [472, 274] width 220 height 52
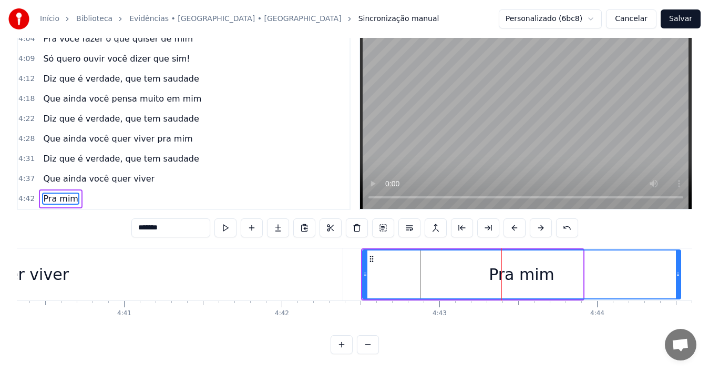
drag, startPoint x: 580, startPoint y: 265, endPoint x: 678, endPoint y: 270, distance: 97.9
click at [678, 270] on div at bounding box center [678, 274] width 4 height 48
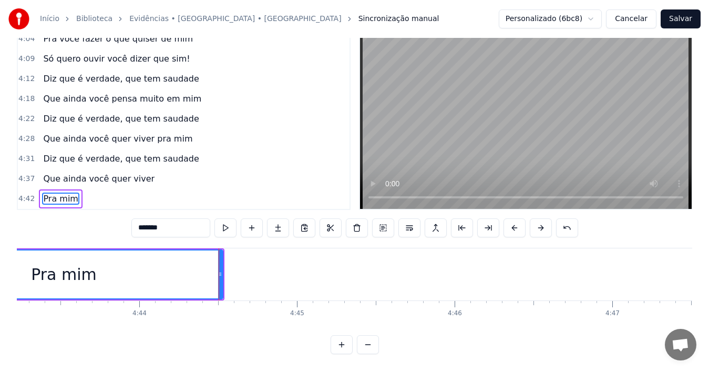
scroll to position [0, 44696]
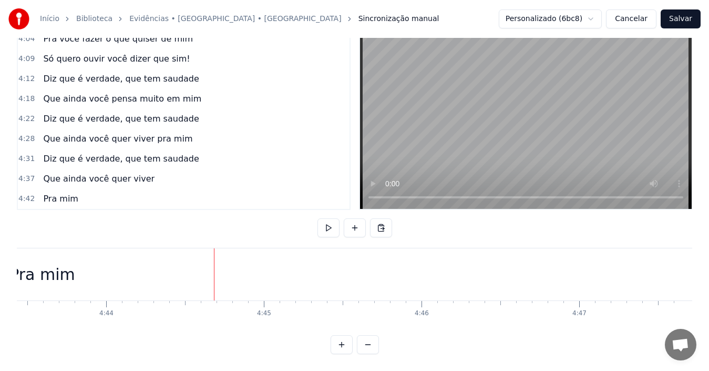
click at [71, 263] on div "Pra mim" at bounding box center [42, 274] width 66 height 24
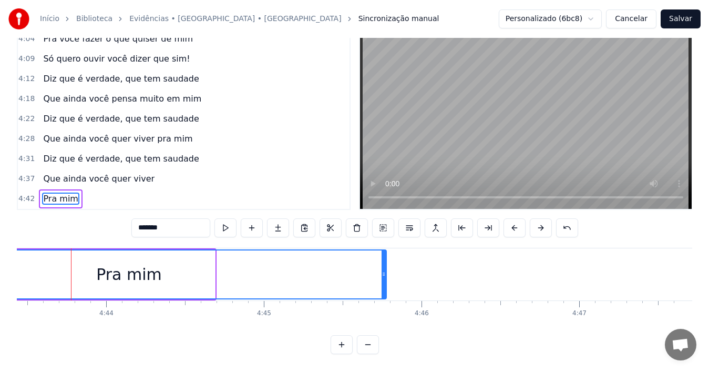
drag, startPoint x: 213, startPoint y: 266, endPoint x: 385, endPoint y: 273, distance: 171.5
click at [385, 273] on div at bounding box center [384, 274] width 4 height 48
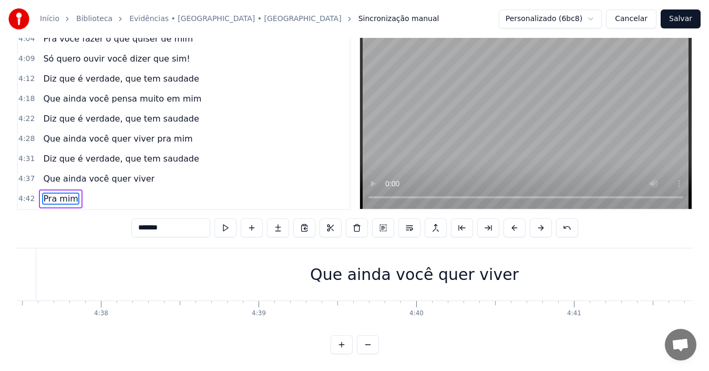
scroll to position [0, 43750]
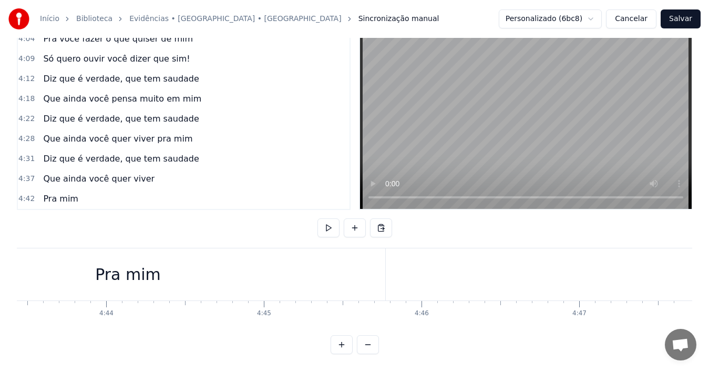
scroll to position [0, 44697]
click at [681, 18] on button "Salvar" at bounding box center [681, 18] width 40 height 19
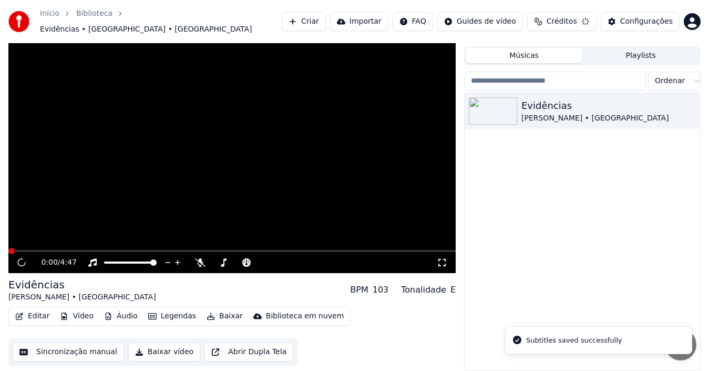
scroll to position [17, 0]
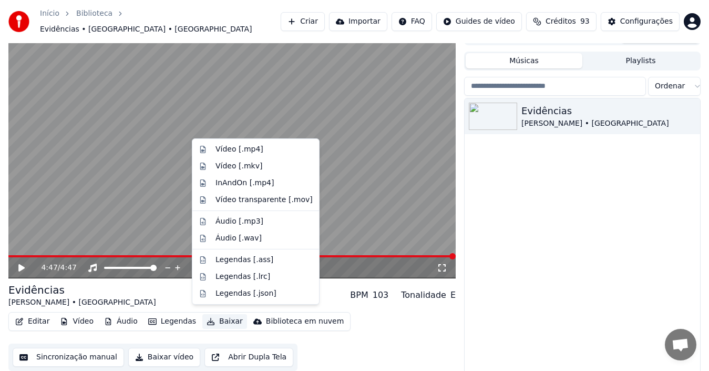
click at [217, 316] on button "Baixar" at bounding box center [224, 321] width 45 height 15
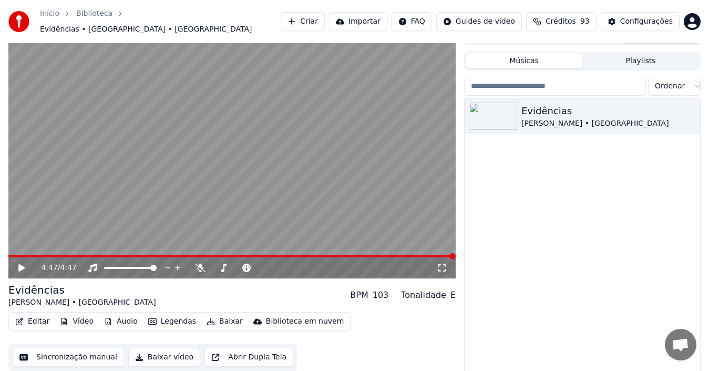
click at [152, 354] on button "Baixar vídeo" at bounding box center [164, 356] width 72 height 19
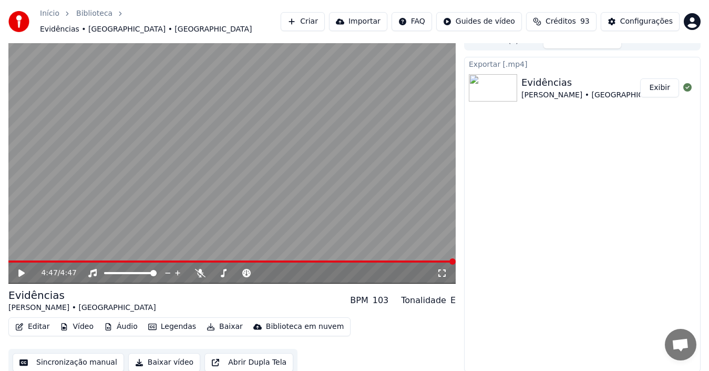
scroll to position [0, 0]
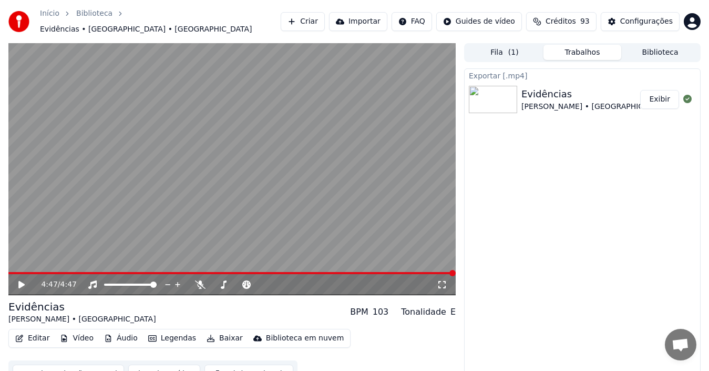
click at [660, 97] on button "Exibir" at bounding box center [659, 99] width 39 height 19
